Goal: Communication & Community: Share content

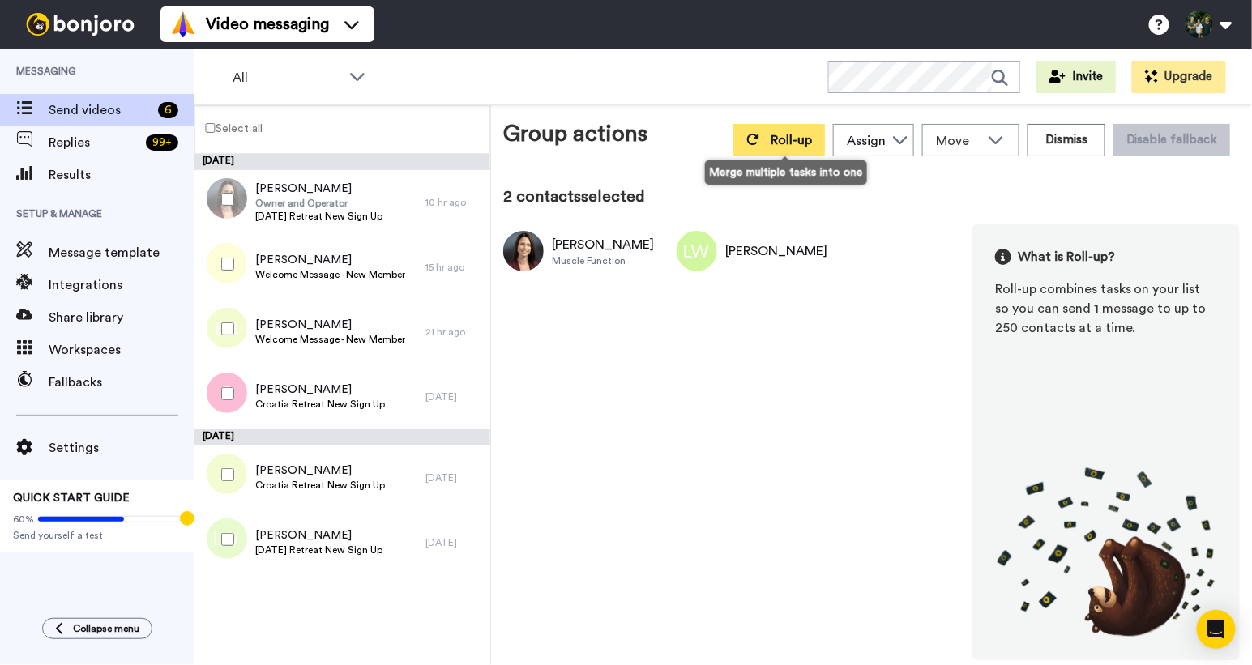
click at [786, 138] on span "Roll-up" at bounding box center [791, 140] width 41 height 13
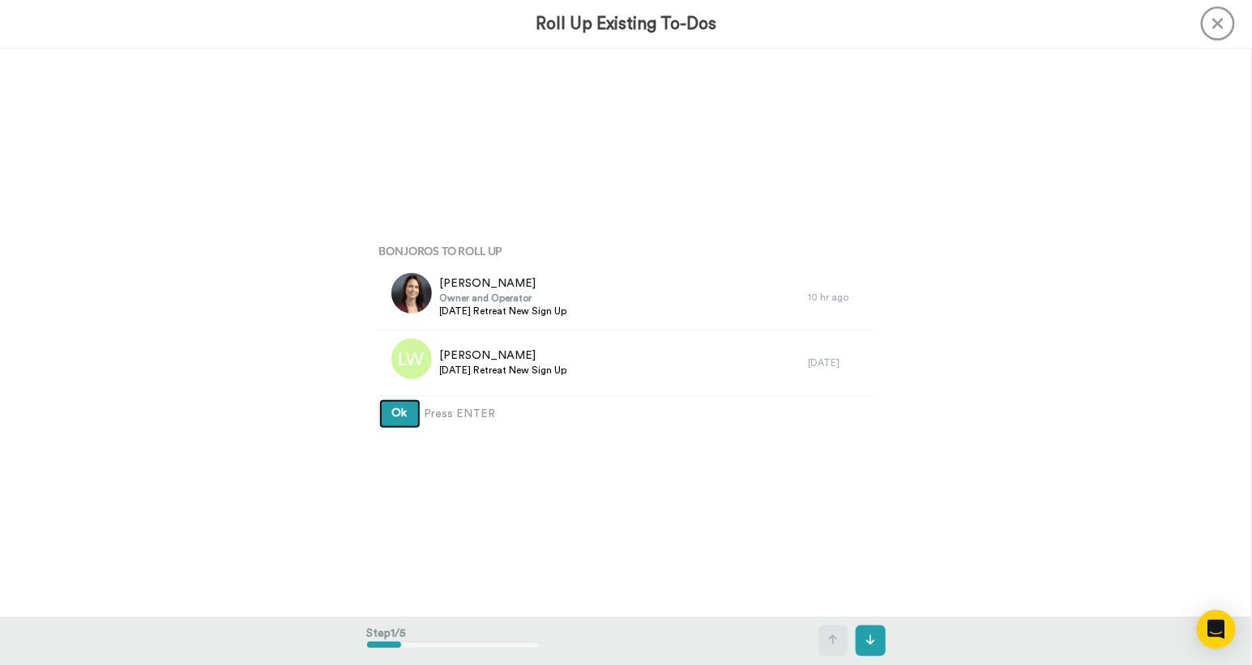
click at [395, 416] on span "Ok" at bounding box center [399, 413] width 15 height 11
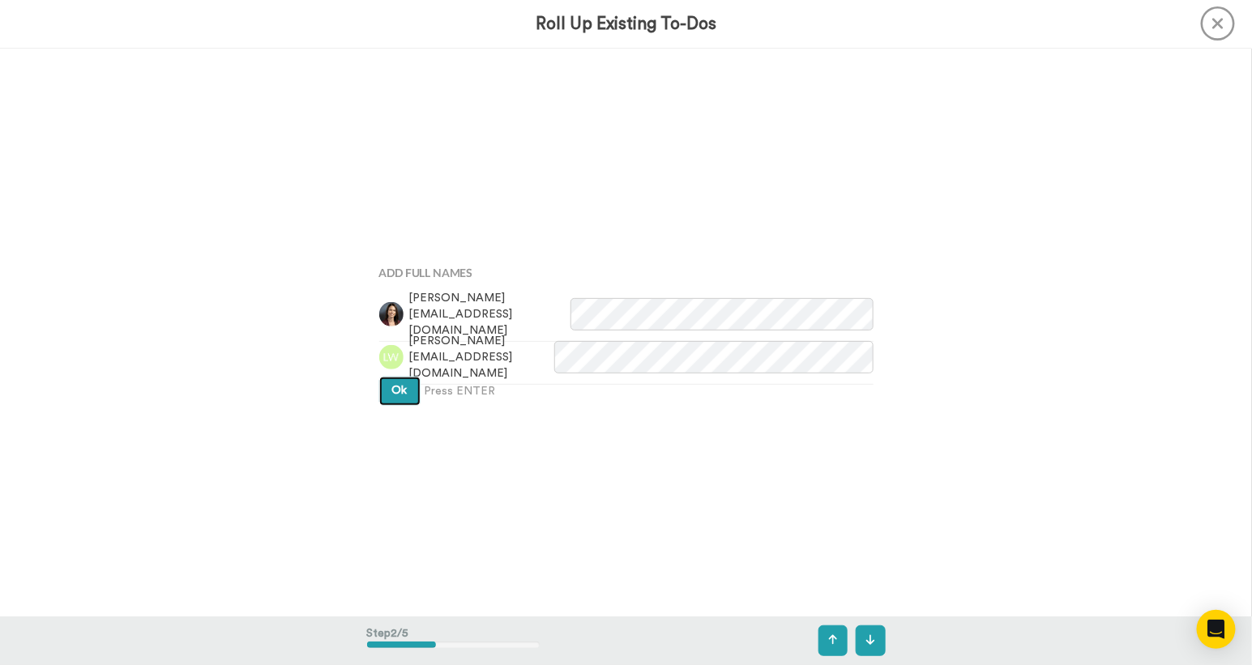
click at [394, 394] on span "Ok" at bounding box center [399, 390] width 15 height 11
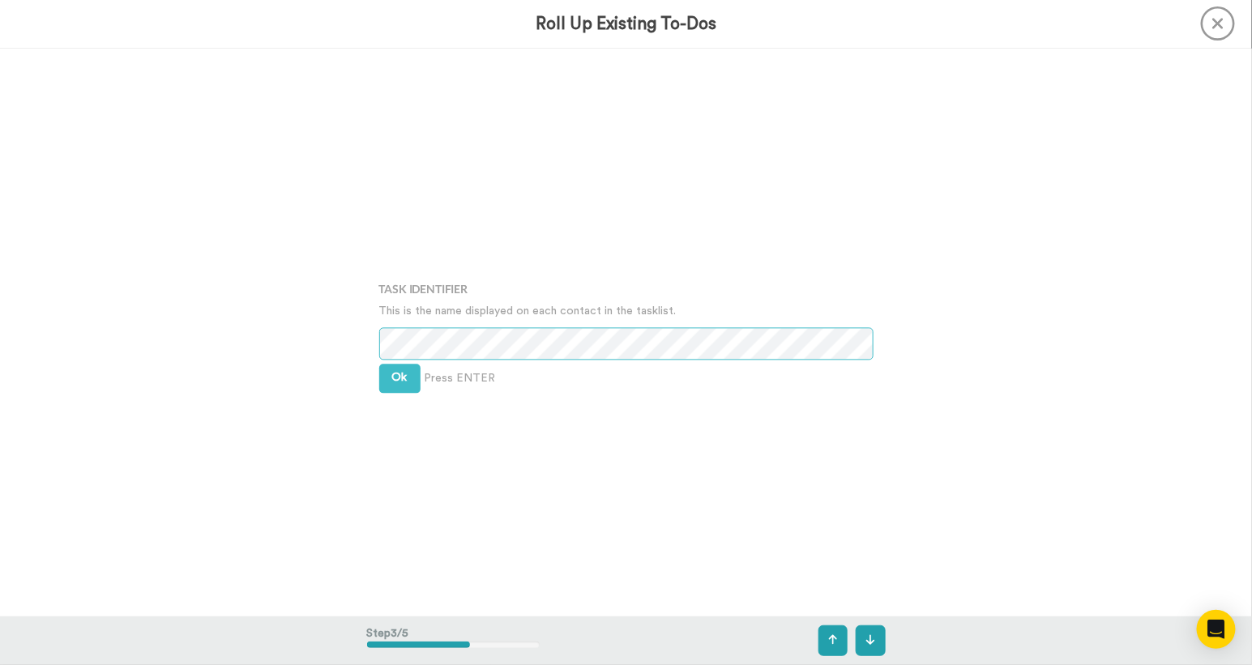
scroll to position [1136, 0]
click at [391, 374] on button "Ok" at bounding box center [399, 377] width 41 height 29
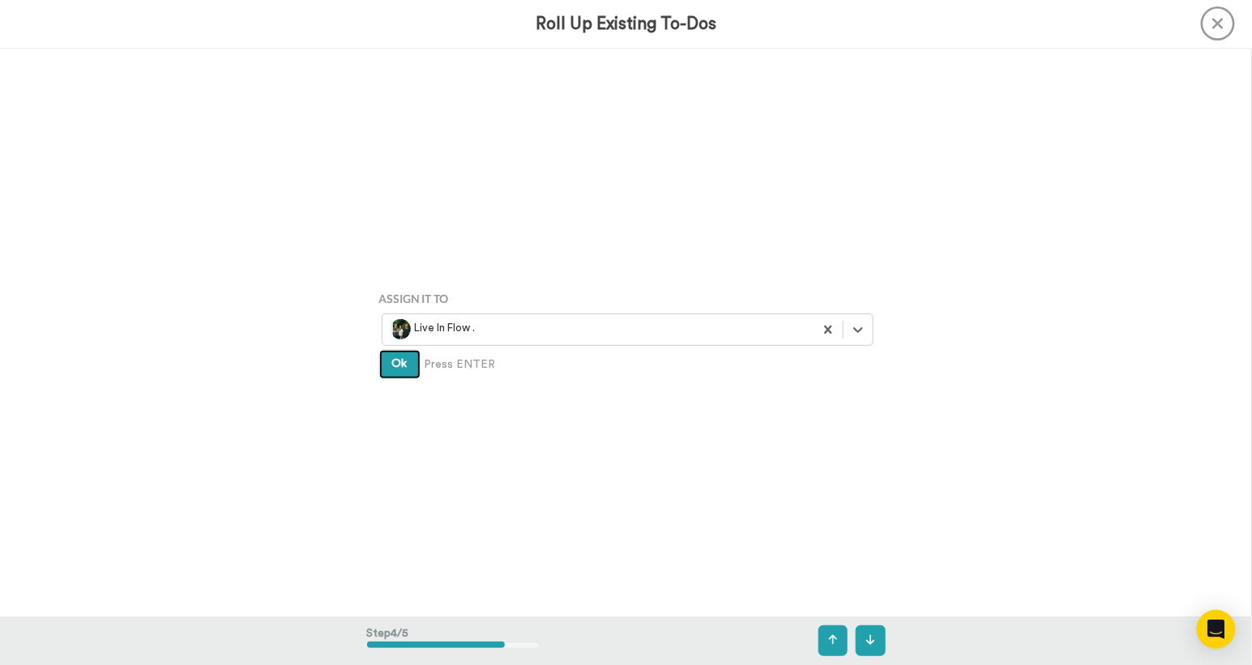
click at [391, 374] on button "Ok" at bounding box center [399, 364] width 41 height 29
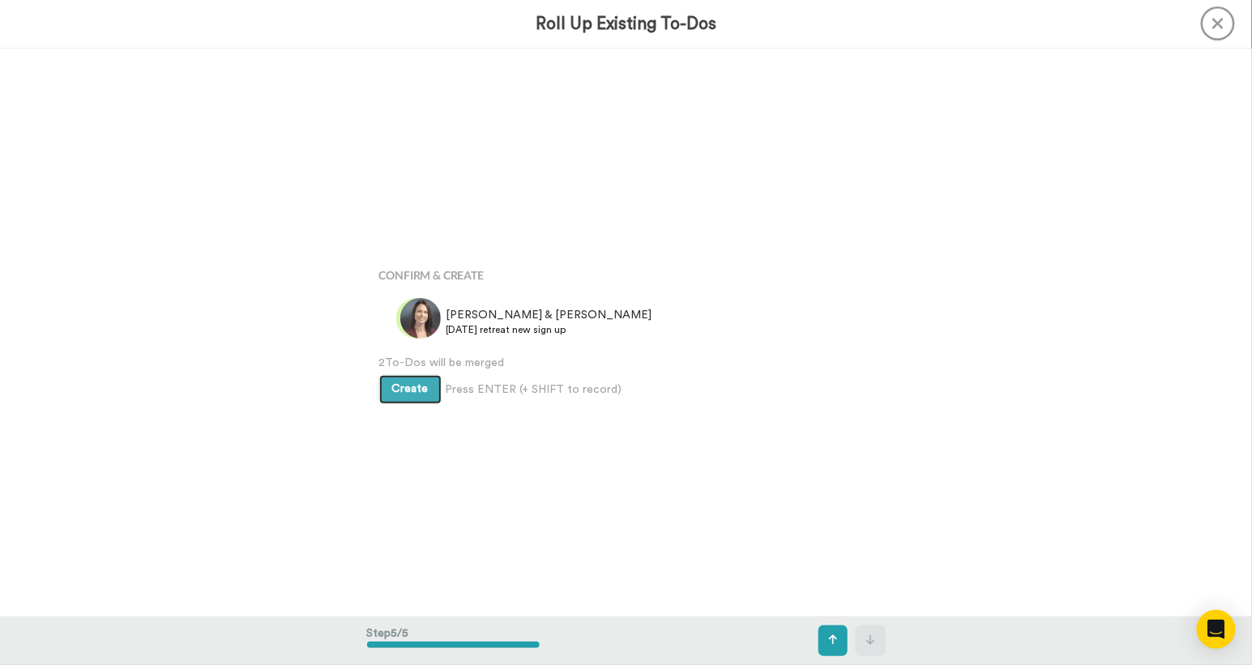
scroll to position [2273, 0]
click at [408, 395] on span "Create" at bounding box center [410, 388] width 36 height 11
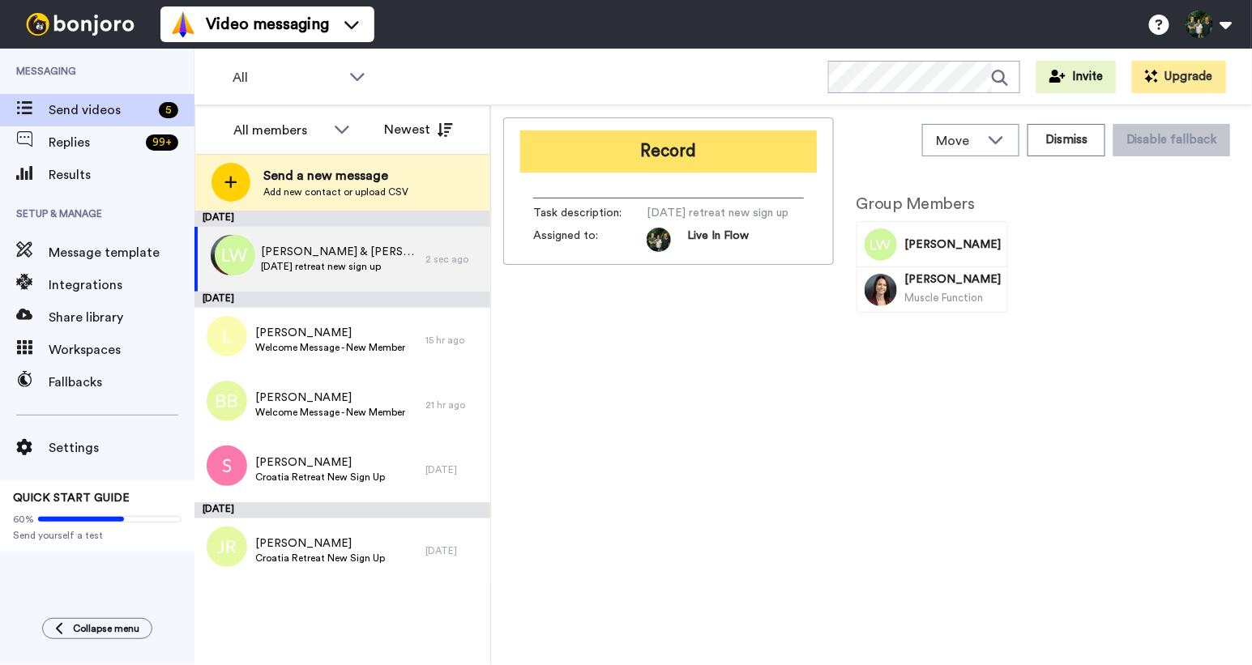
click at [599, 151] on button "Record" at bounding box center [668, 151] width 297 height 42
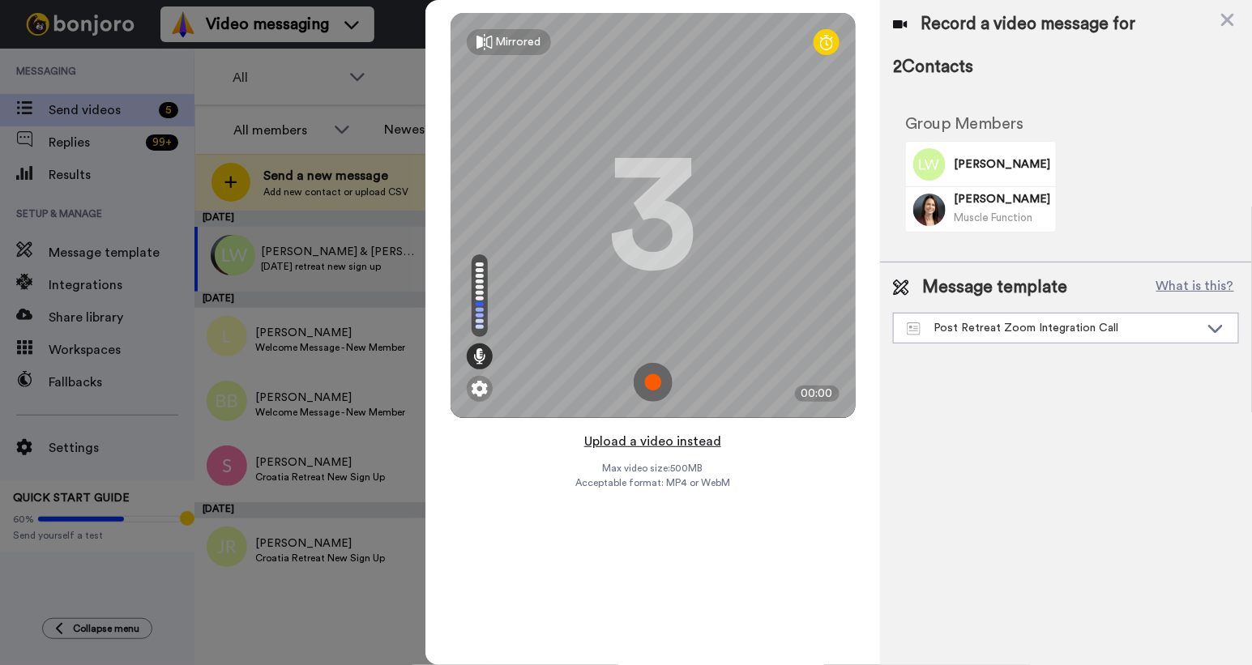
click at [636, 439] on button "Upload a video instead" at bounding box center [652, 441] width 147 height 21
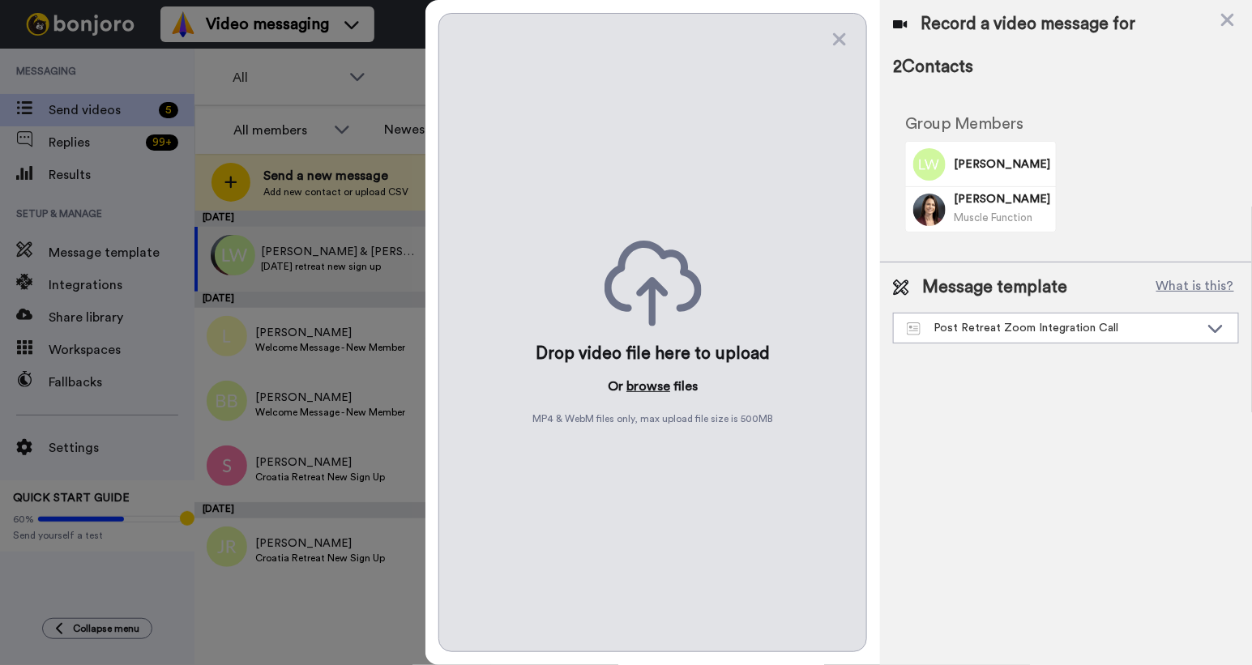
click at [646, 386] on button "browse" at bounding box center [648, 386] width 44 height 19
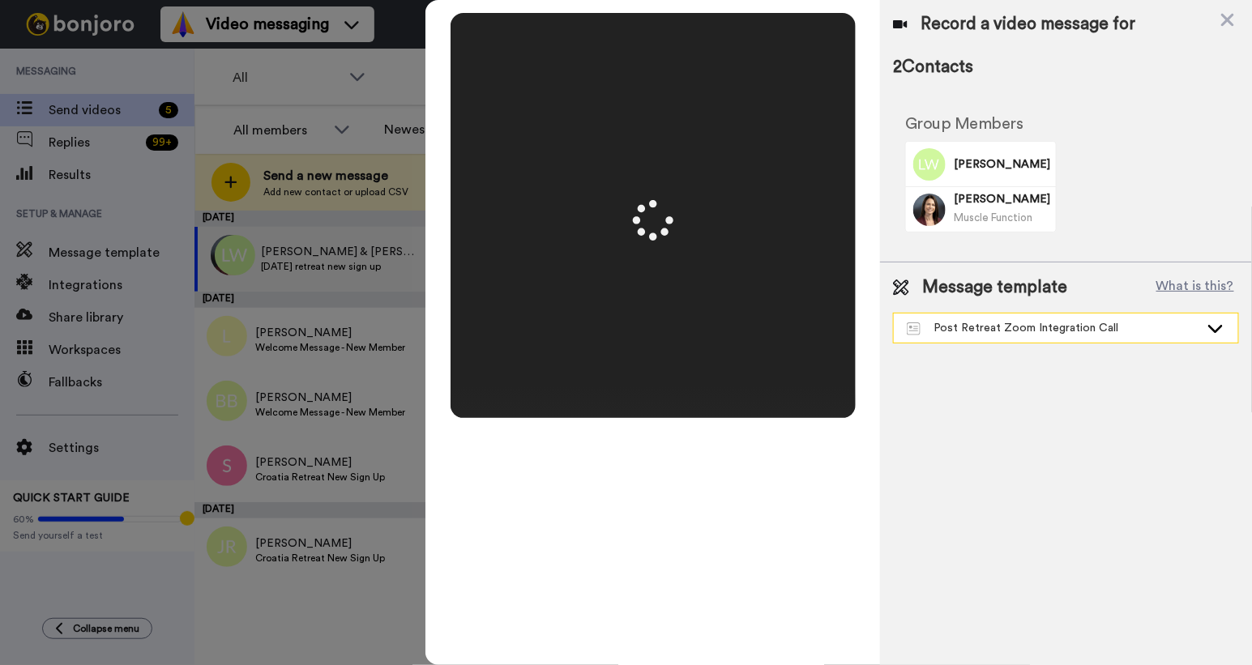
click at [1013, 324] on div "Post Retreat Zoom Integration Call" at bounding box center [1053, 328] width 292 height 16
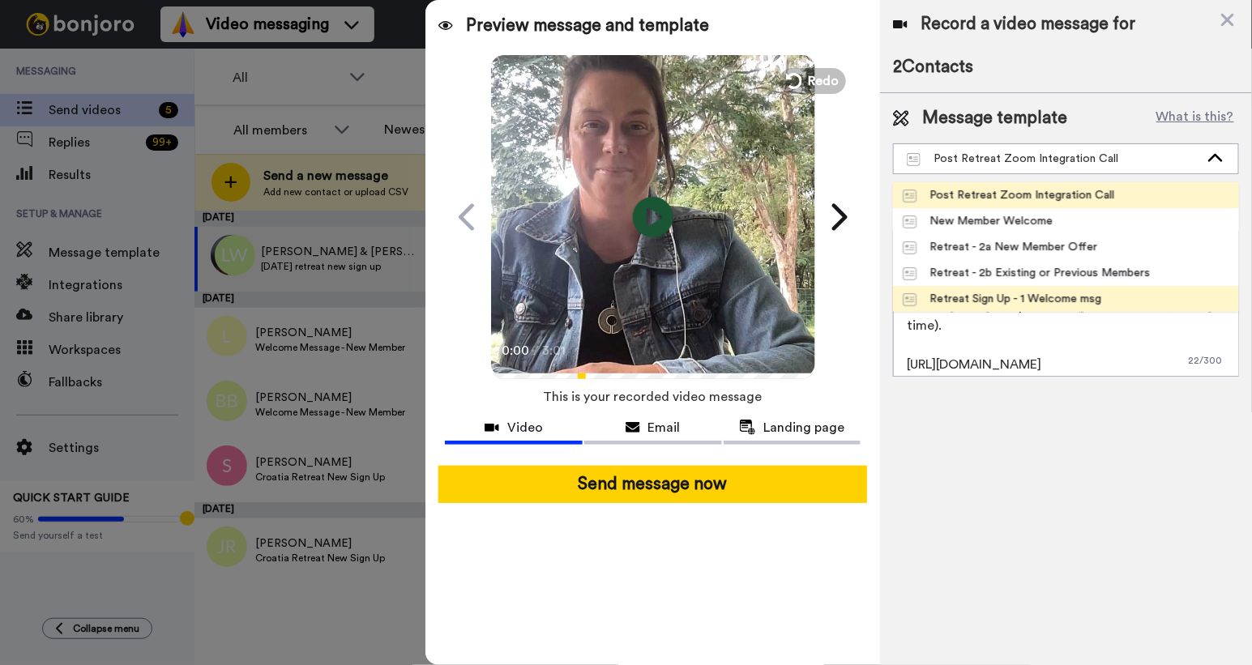
click at [1024, 292] on div "Retreat Sign Up - 1 Welcome msg" at bounding box center [1002, 299] width 199 height 16
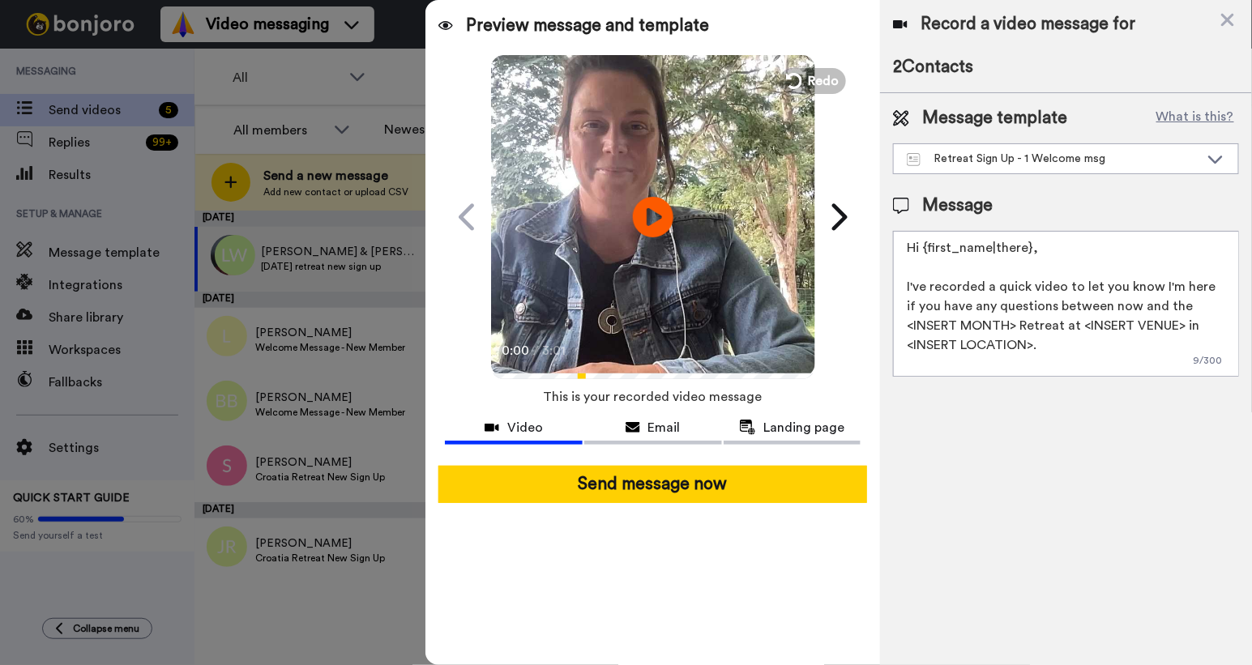
click at [963, 327] on textarea "Hi {first_name|there}, I've recorded a quick video to let you know I'm here if …" at bounding box center [1066, 304] width 346 height 146
click at [1100, 328] on textarea "Hi {first_name|there}, I've recorded a quick video to let you know I'm here if …" at bounding box center [1066, 304] width 346 height 146
click at [980, 343] on textarea "Hi {first_name|there}, I've recorded a quick video to let you know I'm here if …" at bounding box center [1066, 304] width 346 height 146
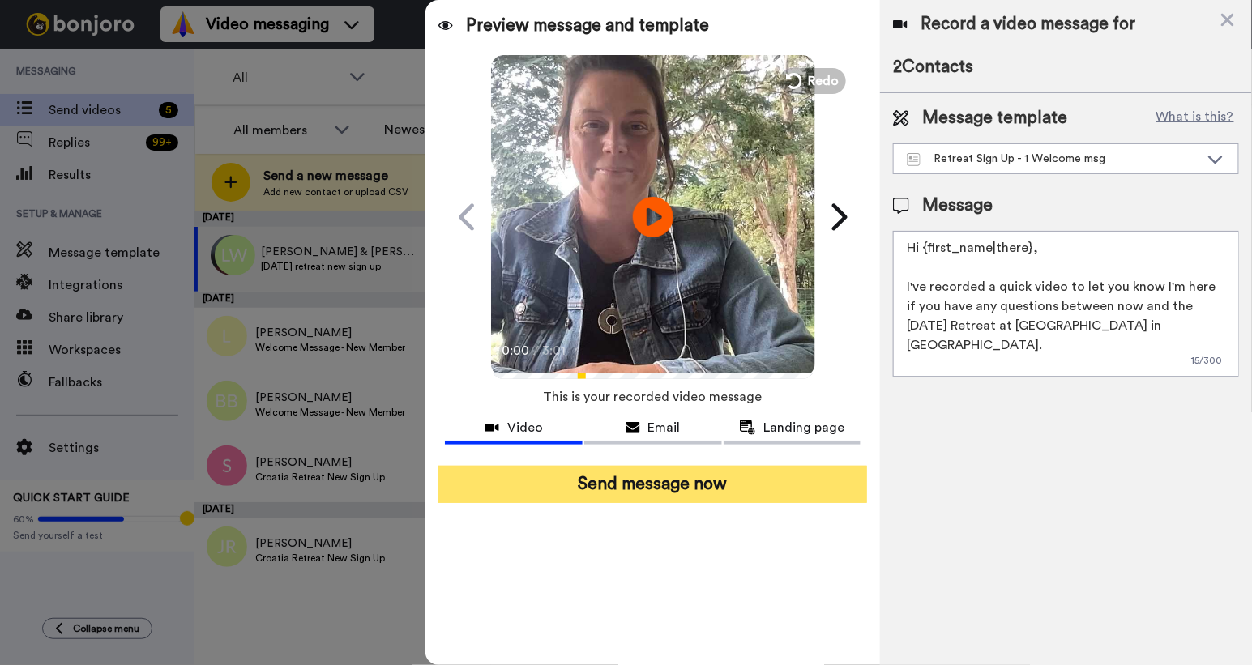
type textarea "Hi {first_name|there}, I've recorded a quick video to let you know I'm here if …"
click at [717, 488] on button "Send message now" at bounding box center [652, 484] width 429 height 37
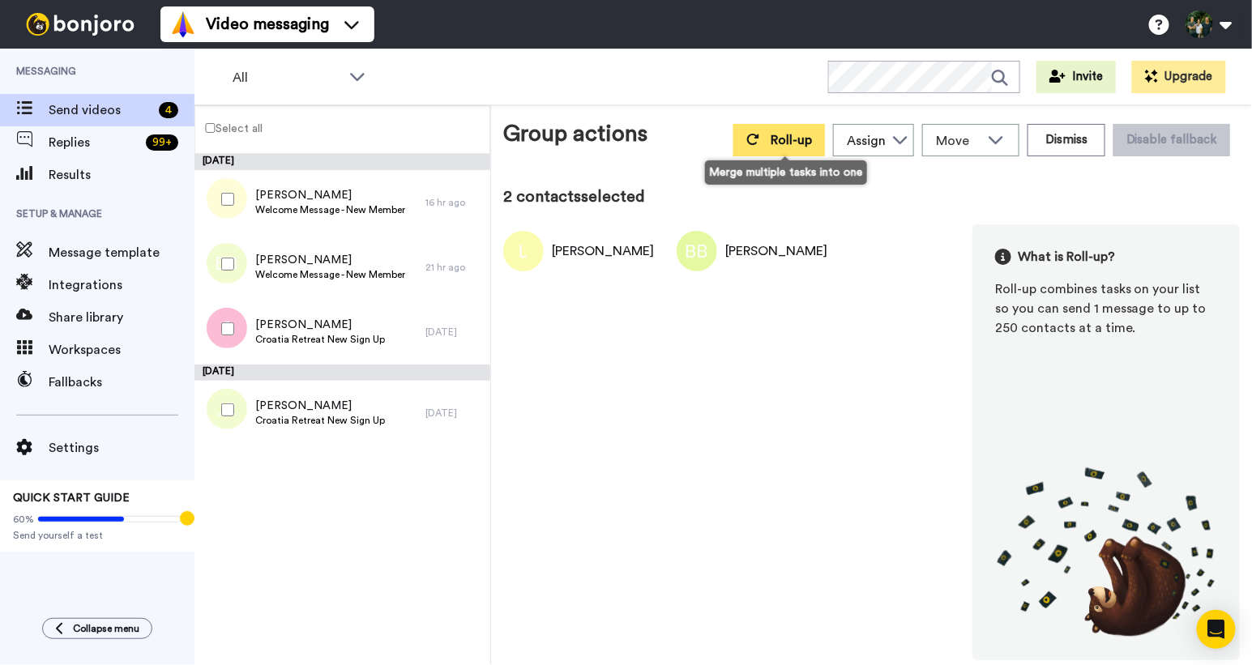
click at [798, 127] on button "Roll-up" at bounding box center [779, 140] width 92 height 32
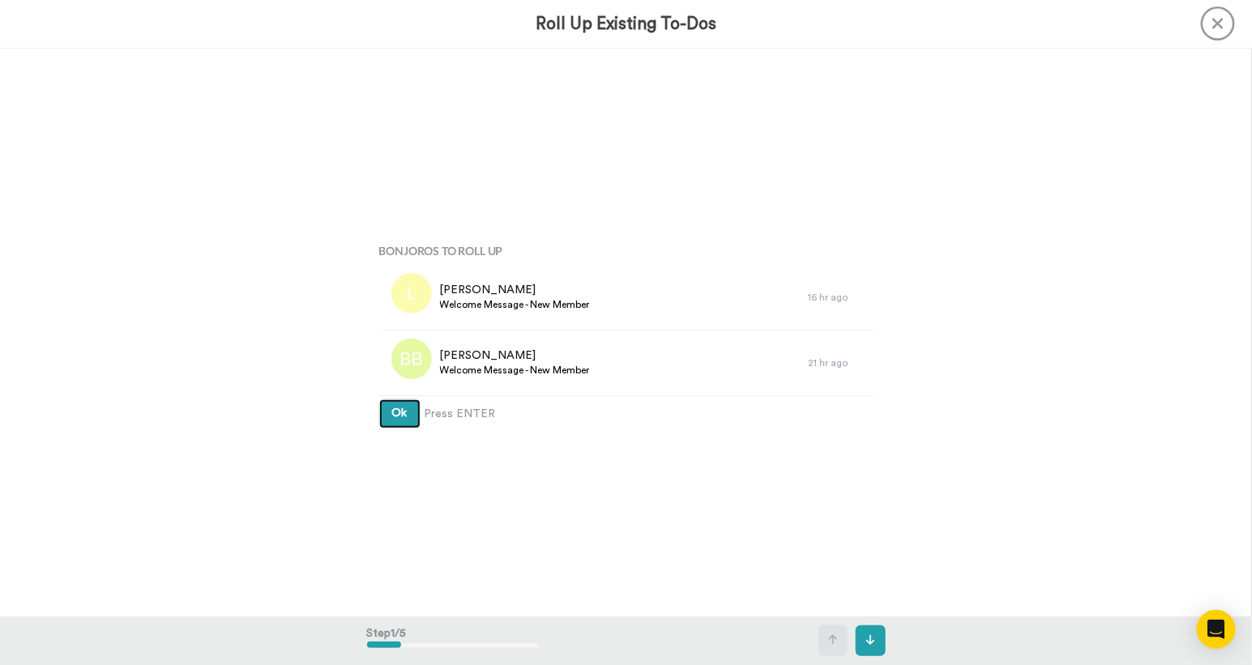
click at [404, 412] on span "Ok" at bounding box center [399, 413] width 15 height 11
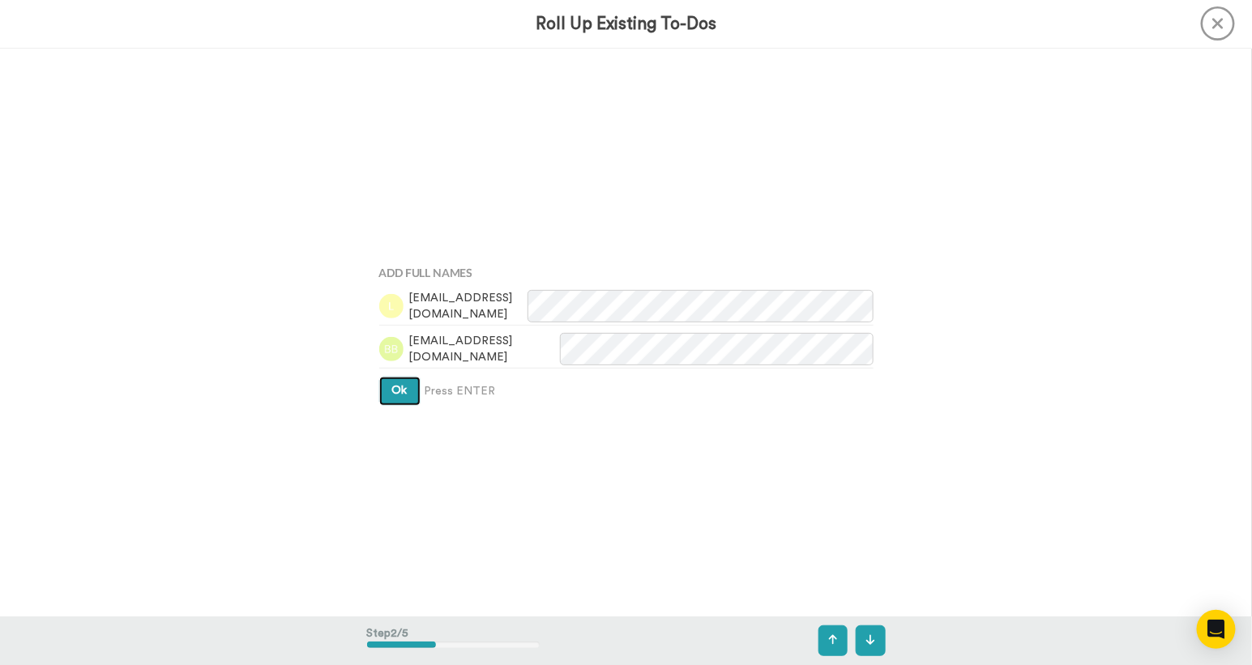
click at [396, 398] on button "Ok" at bounding box center [399, 391] width 41 height 29
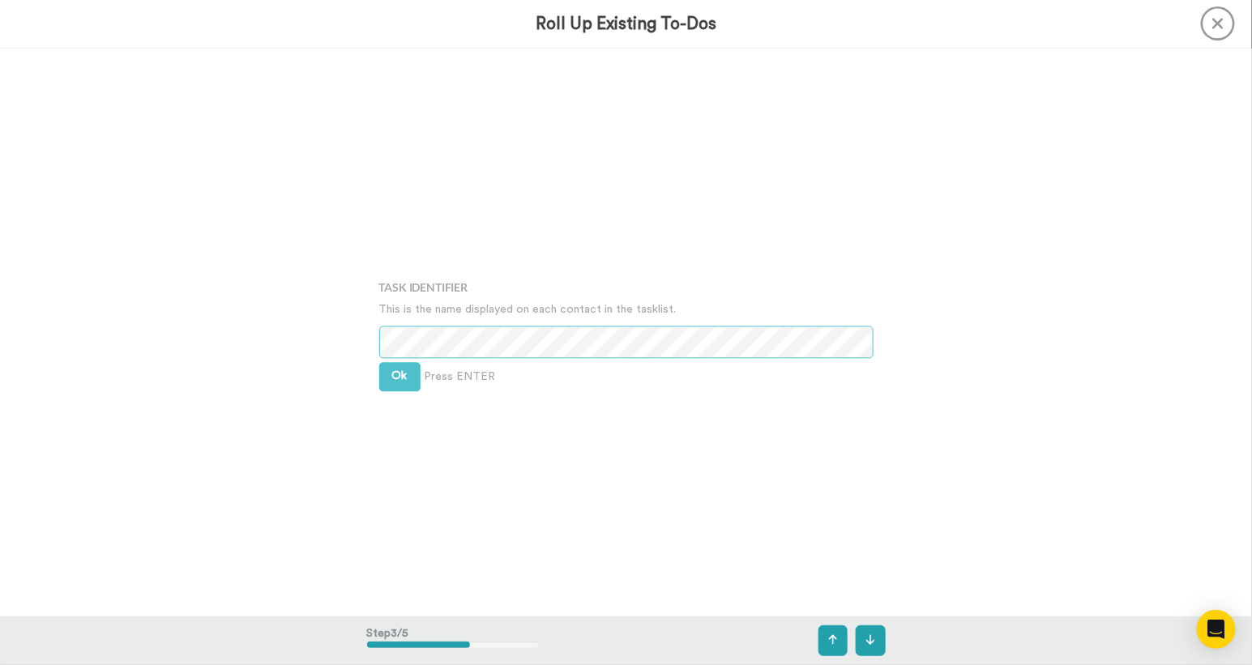
scroll to position [1136, 0]
click at [394, 381] on span "Ok" at bounding box center [399, 376] width 15 height 11
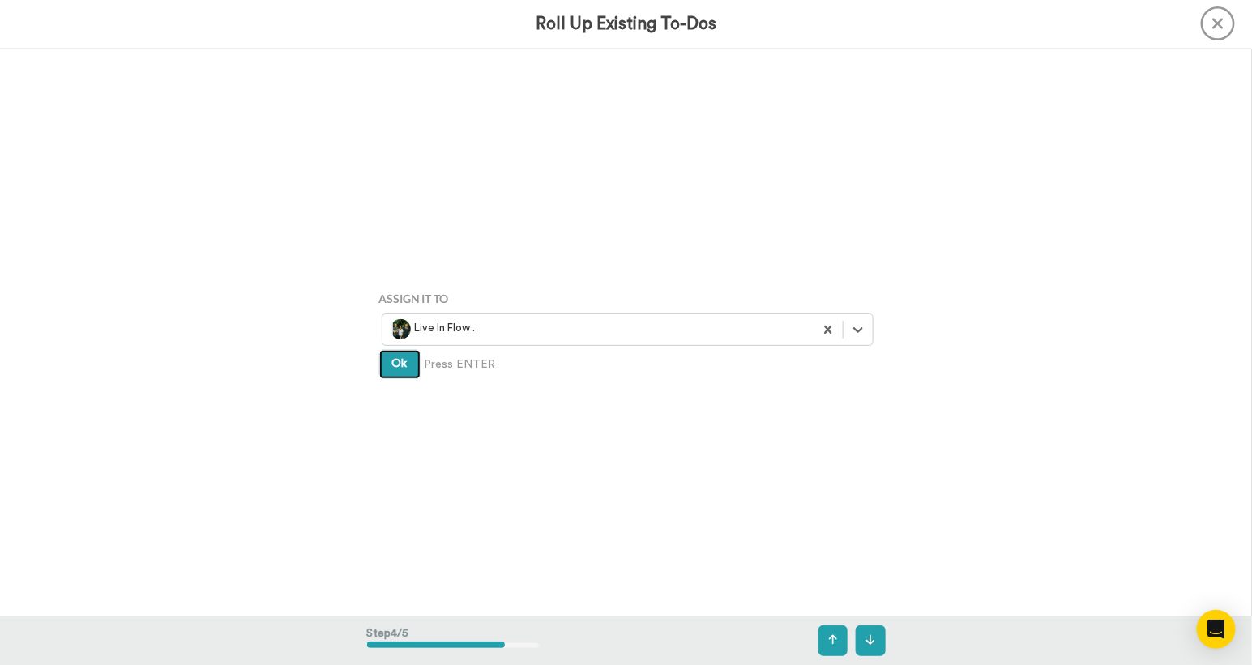
click at [402, 365] on span "Ok" at bounding box center [399, 363] width 15 height 11
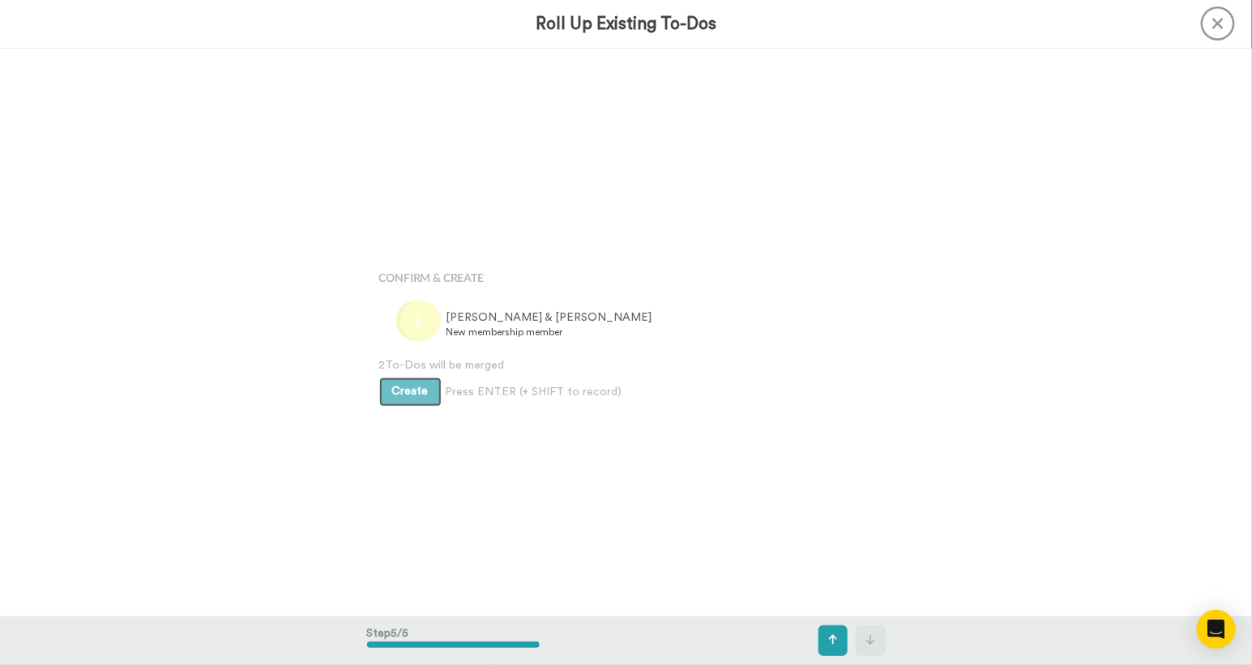
scroll to position [2273, 0]
click at [400, 391] on span "Create" at bounding box center [410, 388] width 36 height 11
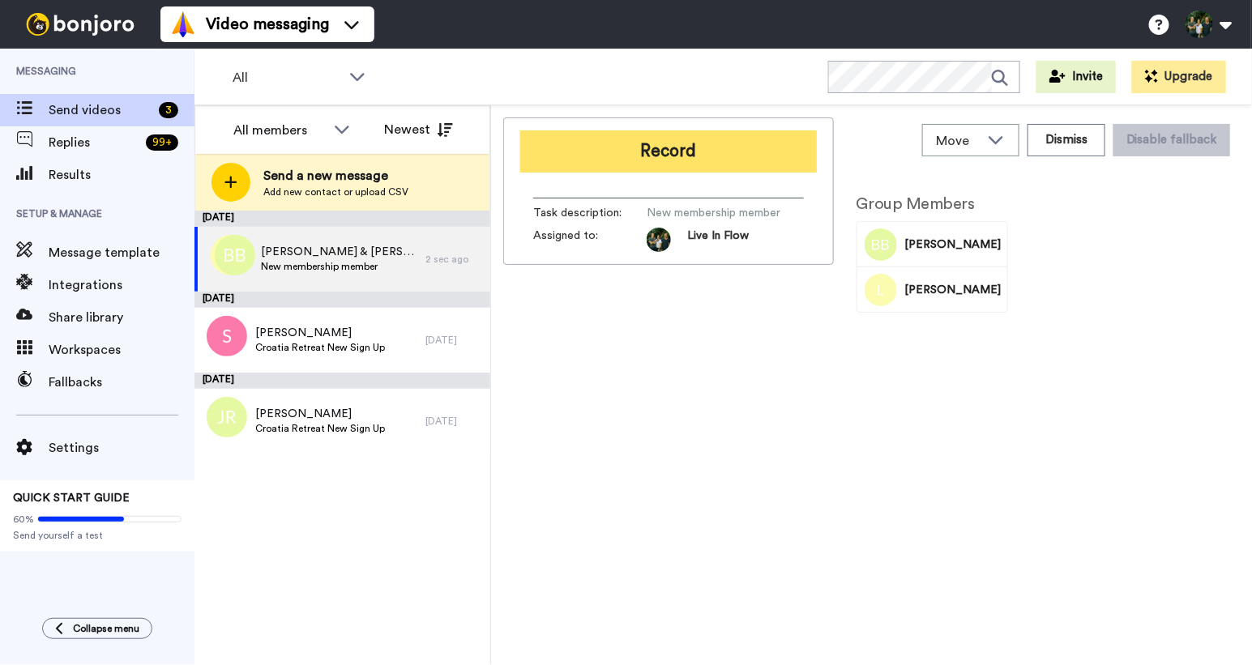
click at [659, 143] on button "Record" at bounding box center [668, 151] width 297 height 42
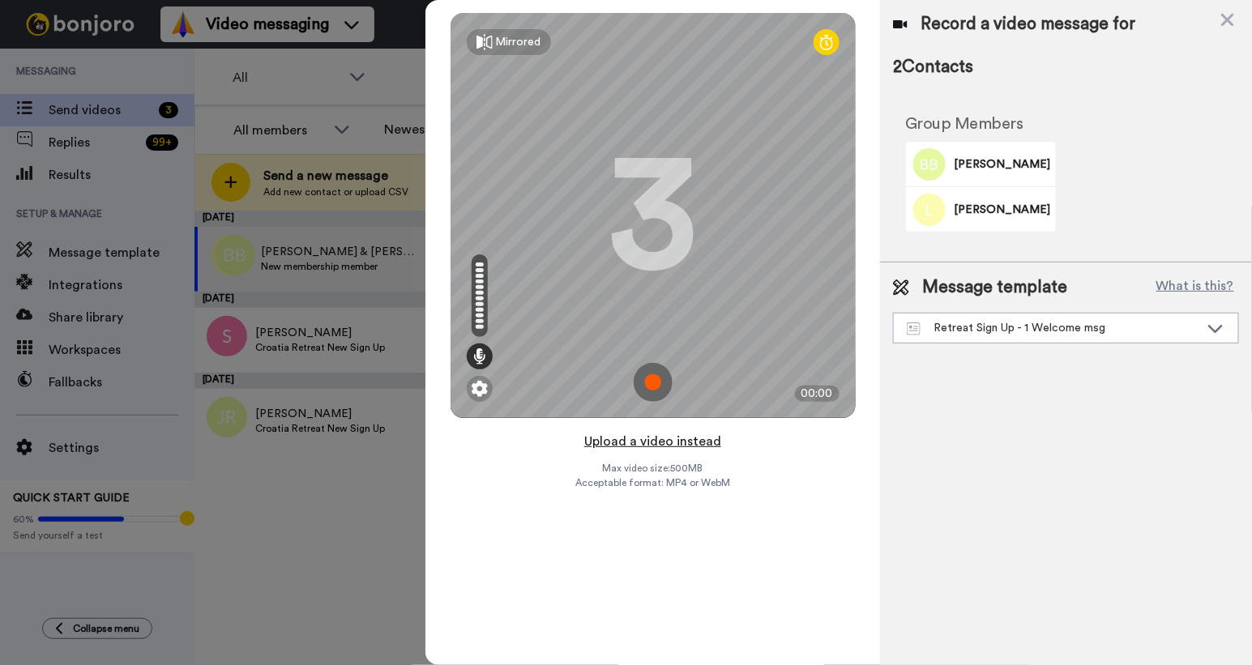
click at [643, 442] on button "Upload a video instead" at bounding box center [652, 441] width 147 height 21
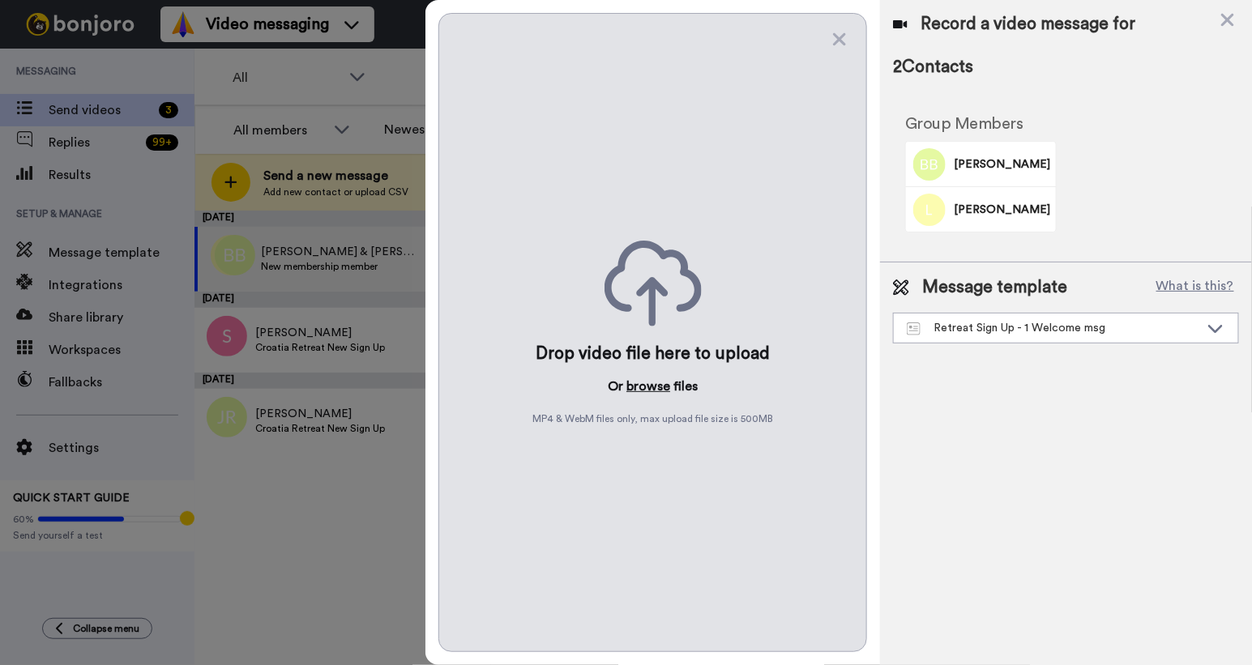
click at [651, 383] on button "browse" at bounding box center [648, 386] width 44 height 19
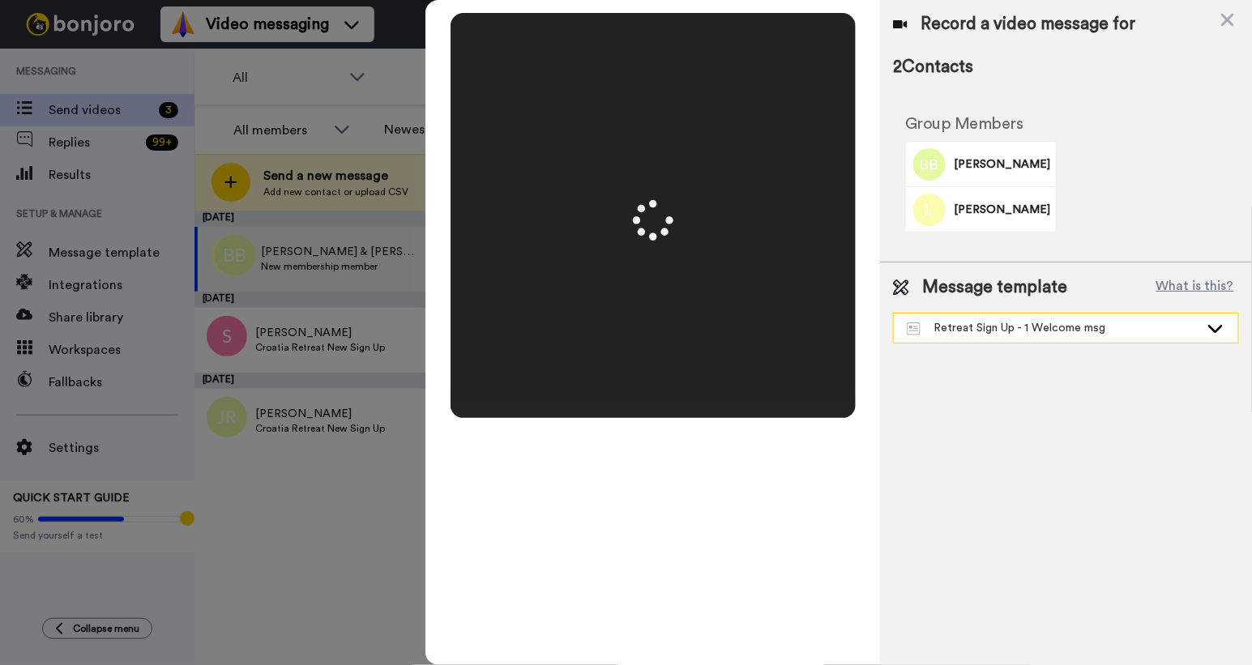
click at [970, 328] on div "Retreat Sign Up - 1 Welcome msg" at bounding box center [1053, 328] width 292 height 16
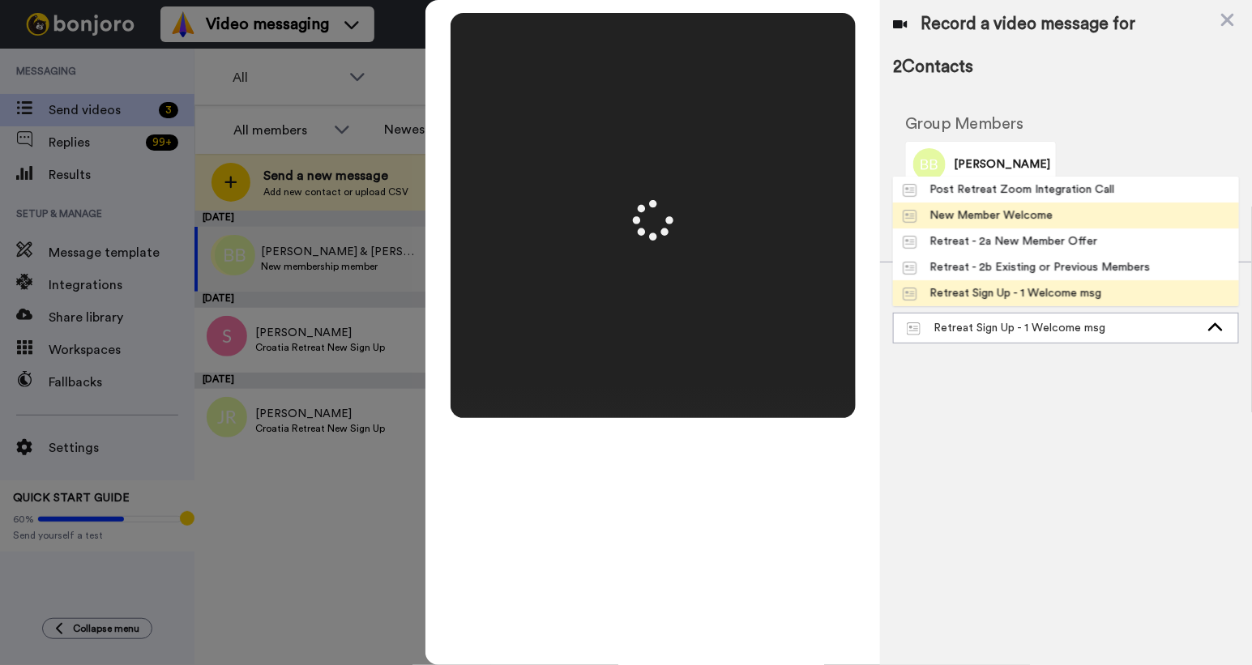
click at [996, 220] on div "New Member Welcome" at bounding box center [978, 215] width 150 height 16
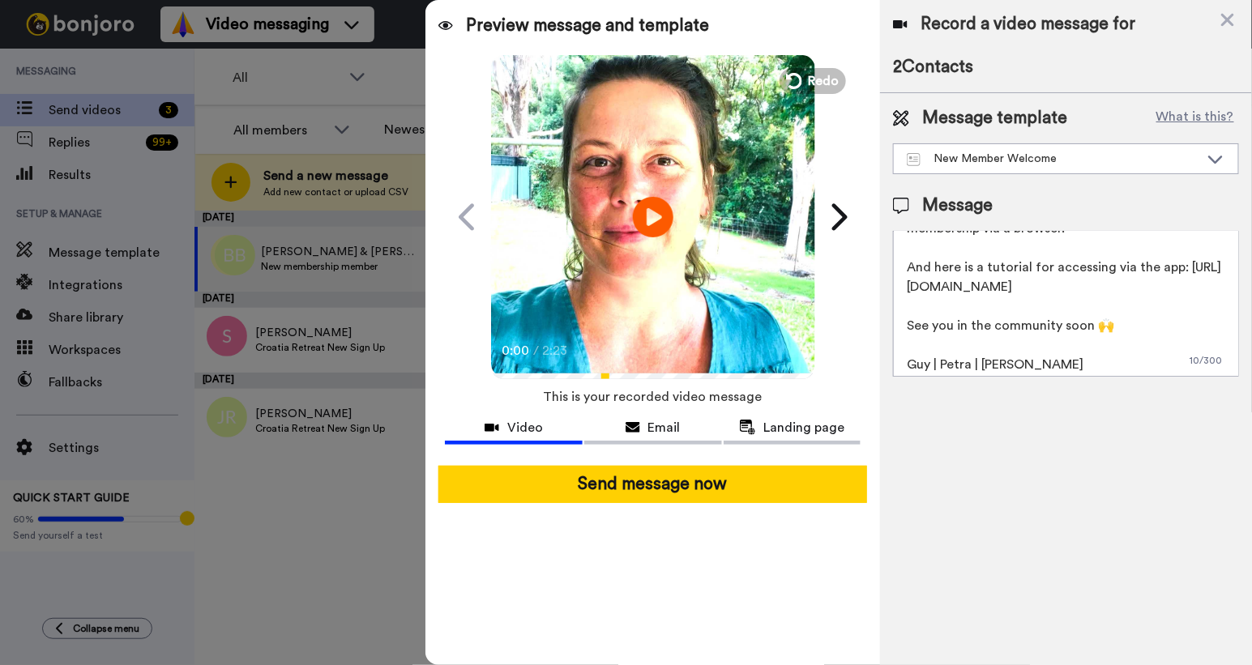
scroll to position [101, 0]
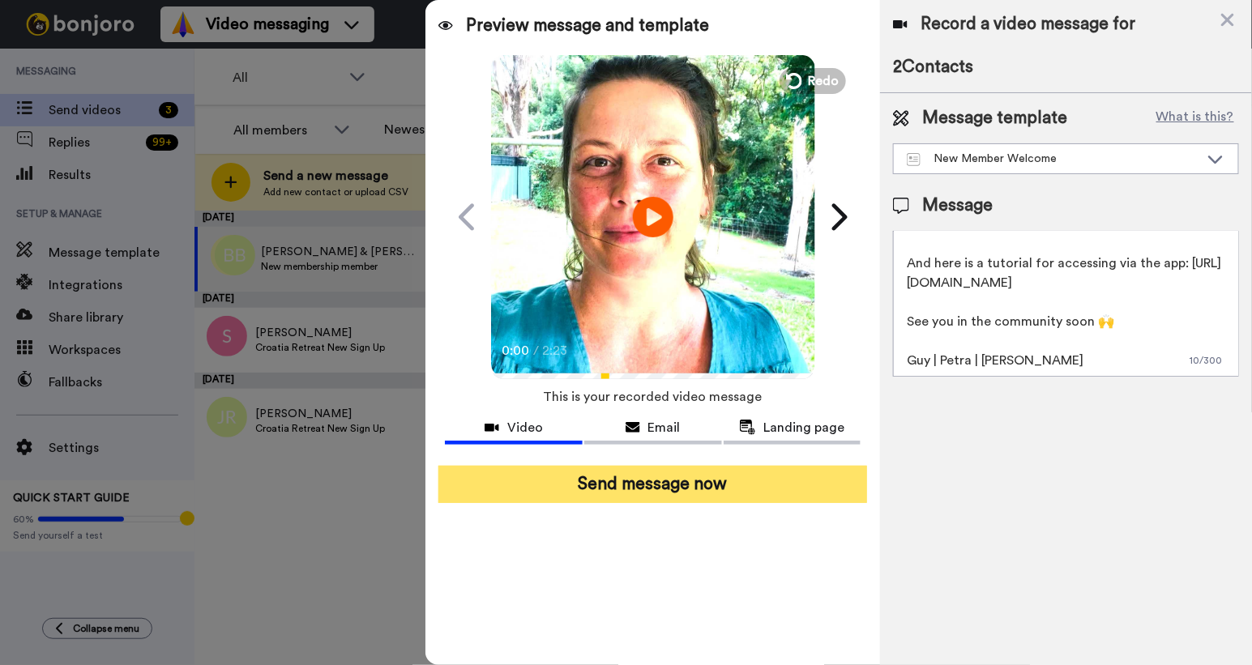
click at [693, 479] on button "Send message now" at bounding box center [652, 484] width 429 height 37
